Goal: Transaction & Acquisition: Purchase product/service

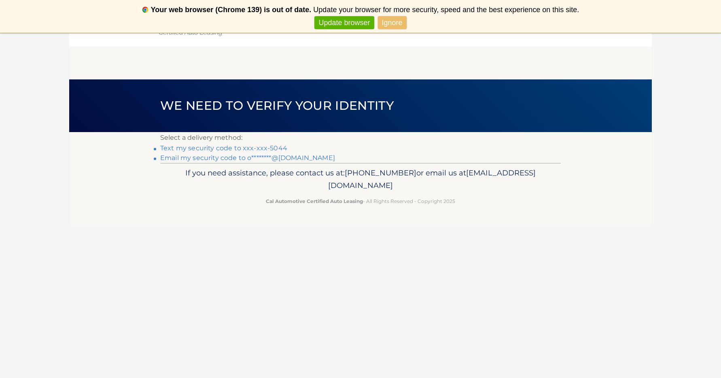
click at [251, 148] on link "Text my security code to xxx-xxx-5044" at bounding box center [223, 148] width 127 height 8
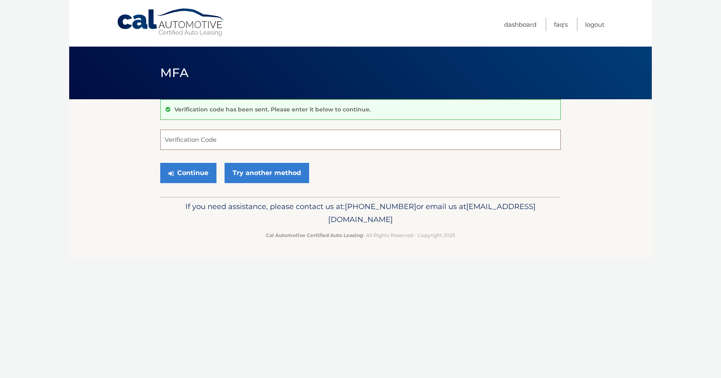
click at [239, 138] on input "Verification Code" at bounding box center [360, 140] width 401 height 20
type input "690869"
click at [205, 181] on button "Continue" at bounding box center [188, 173] width 56 height 20
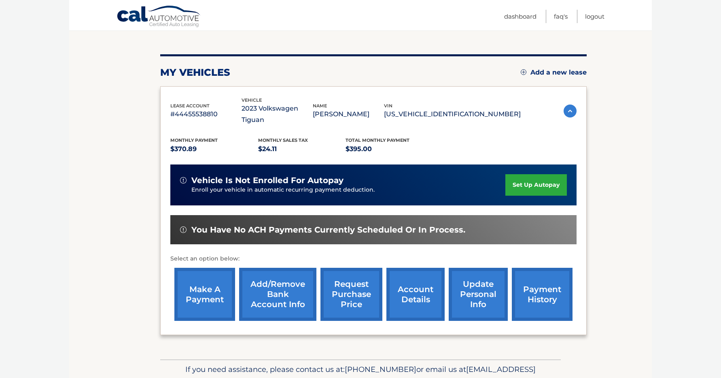
scroll to position [84, 0]
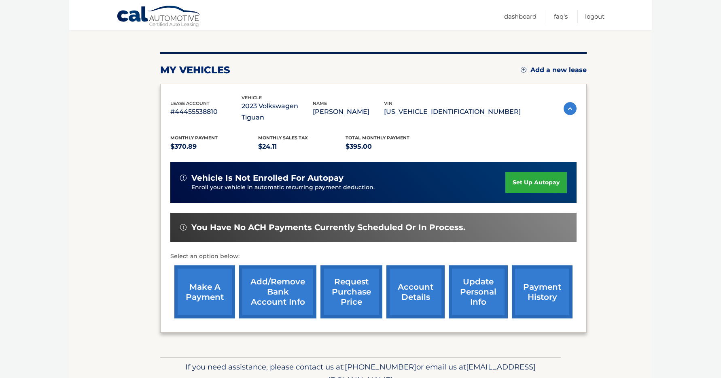
click at [193, 270] on link "make a payment" at bounding box center [204, 291] width 61 height 53
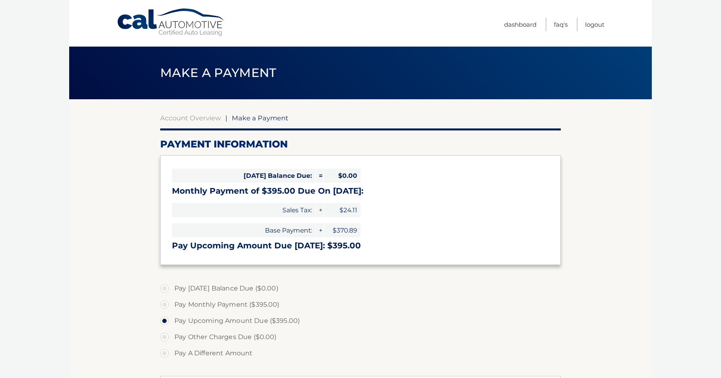
select select "NjFjZDUyZDYtMmMyYS00YjJlLWI4NDktNDFmM2RiNzBjNjFm"
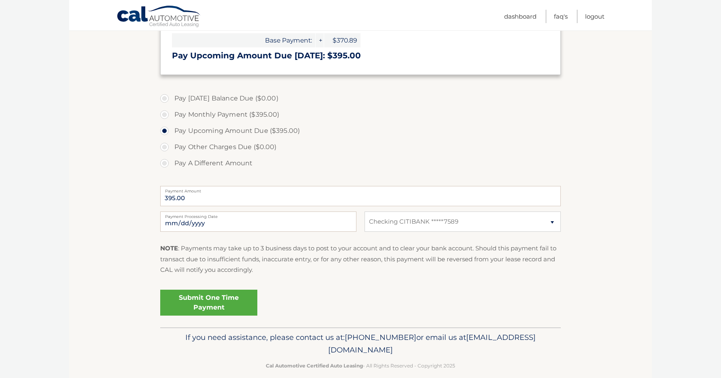
scroll to position [201, 0]
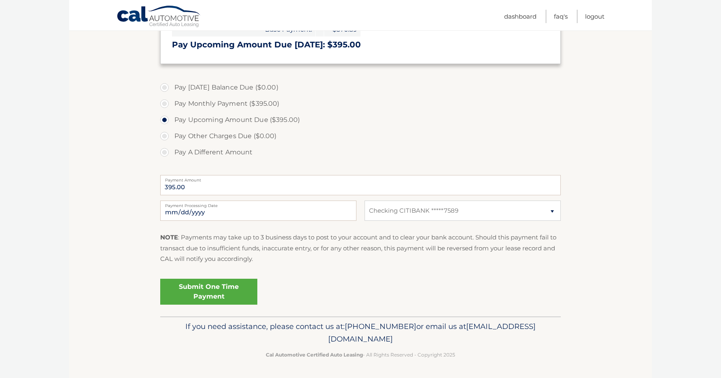
click at [215, 288] on link "Submit One Time Payment" at bounding box center [208, 291] width 97 height 26
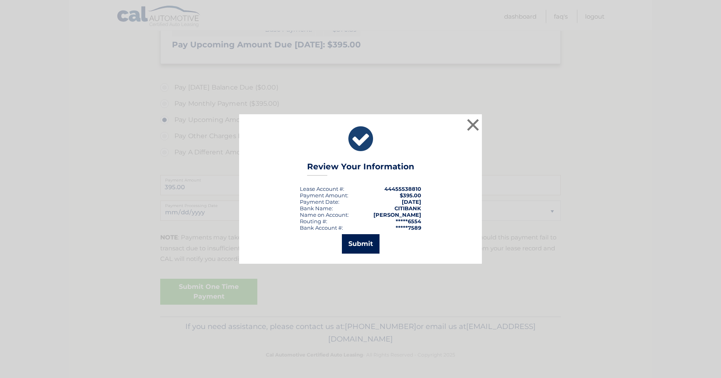
click at [356, 245] on button "Submit" at bounding box center [361, 243] width 38 height 19
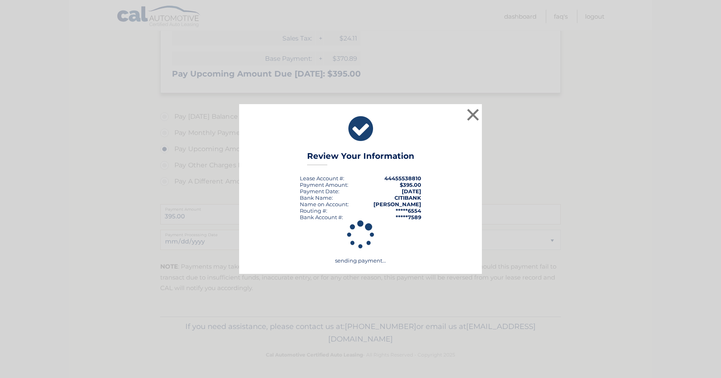
scroll to position [172, 0]
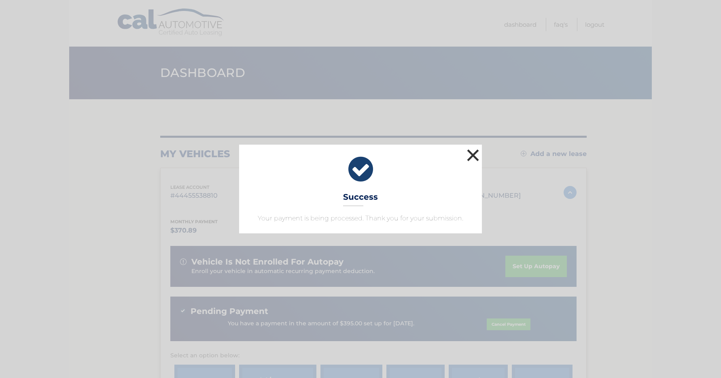
click at [471, 154] on button "×" at bounding box center [473, 155] width 16 height 16
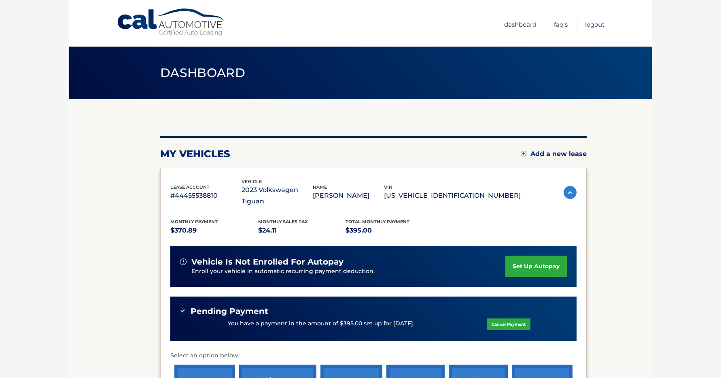
click at [594, 21] on link "Logout" at bounding box center [594, 24] width 19 height 13
